Goal: Task Accomplishment & Management: Use online tool/utility

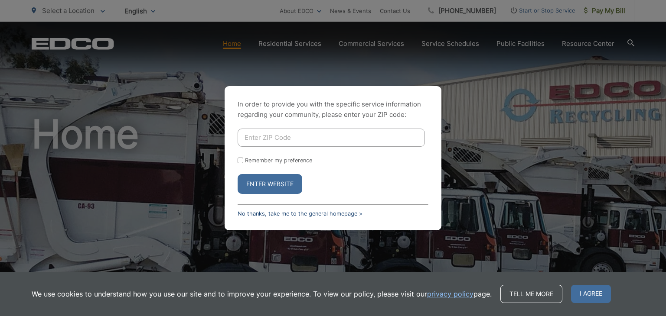
click at [255, 211] on link "No thanks, take me to the general homepage >" at bounding box center [299, 214] width 125 height 6
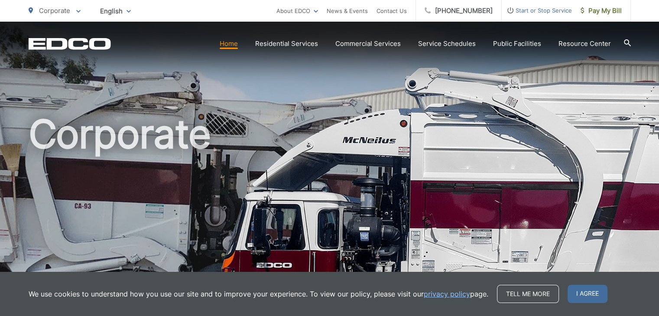
scroll to position [276, 0]
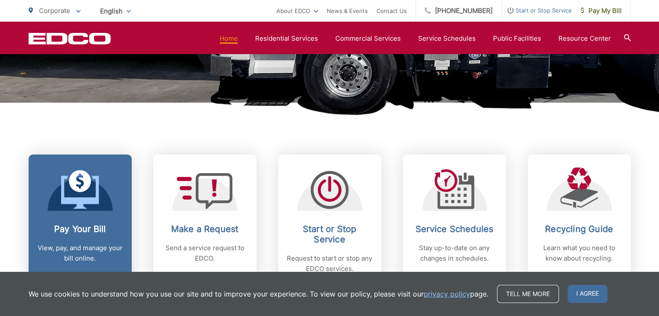
click at [88, 227] on h2 "Pay Your Bill" at bounding box center [80, 229] width 86 height 10
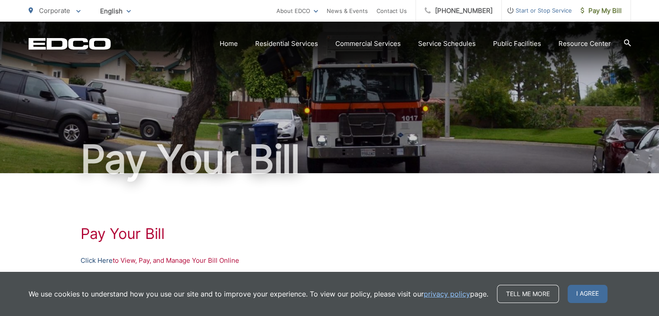
click at [99, 257] on link "Click Here" at bounding box center [97, 261] width 32 height 10
